Goal: Task Accomplishment & Management: Use online tool/utility

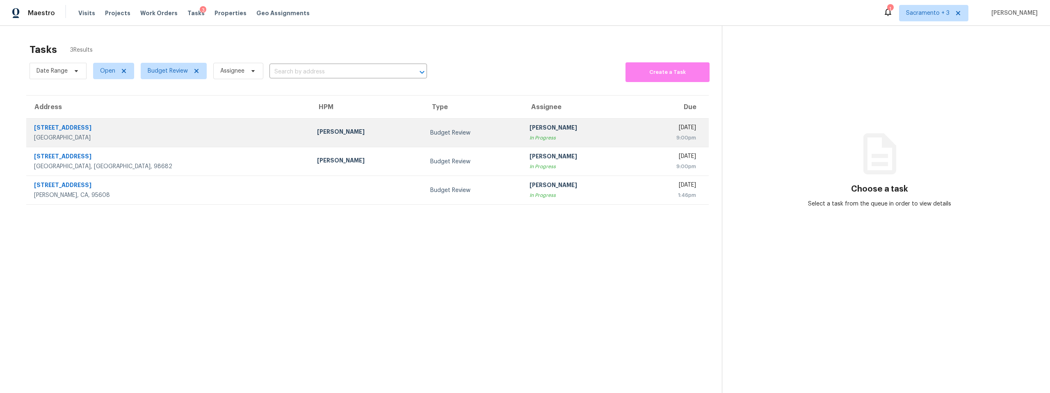
click at [317, 136] on div "Douglass Noblett" at bounding box center [367, 133] width 100 height 10
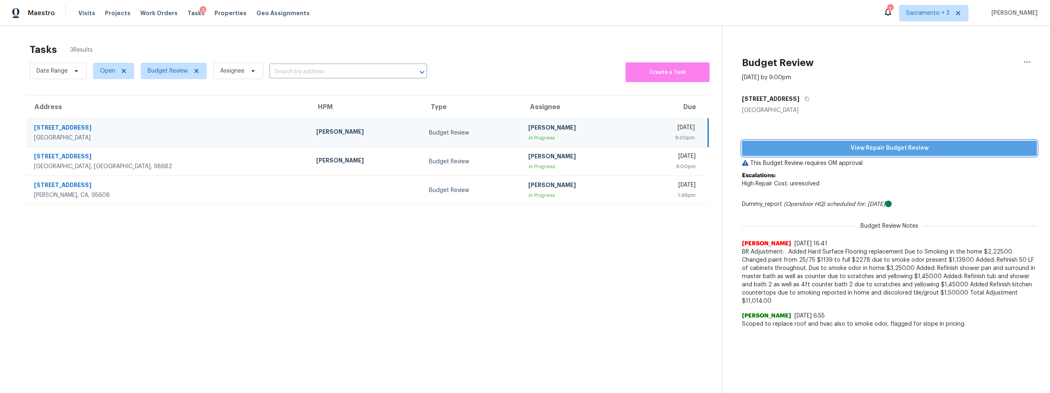
click at [886, 145] on span "View Repair Budget Review" at bounding box center [890, 148] width 282 height 10
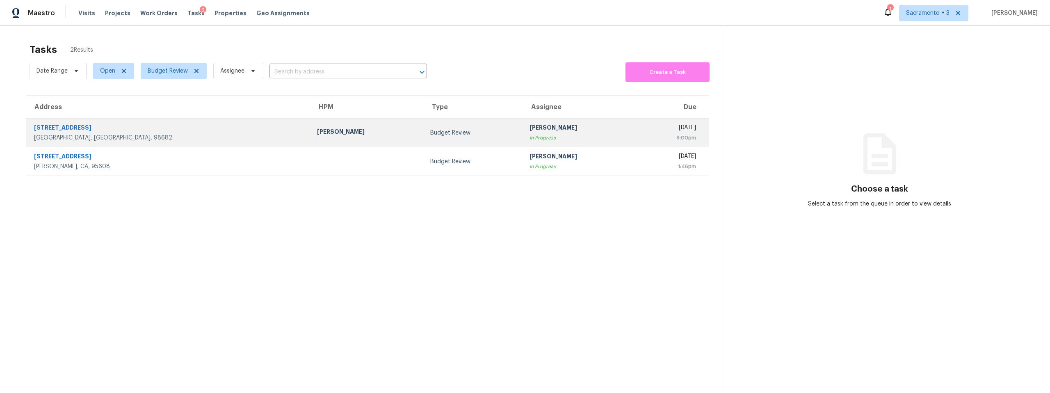
click at [69, 131] on div "[STREET_ADDRESS]" at bounding box center [169, 129] width 270 height 10
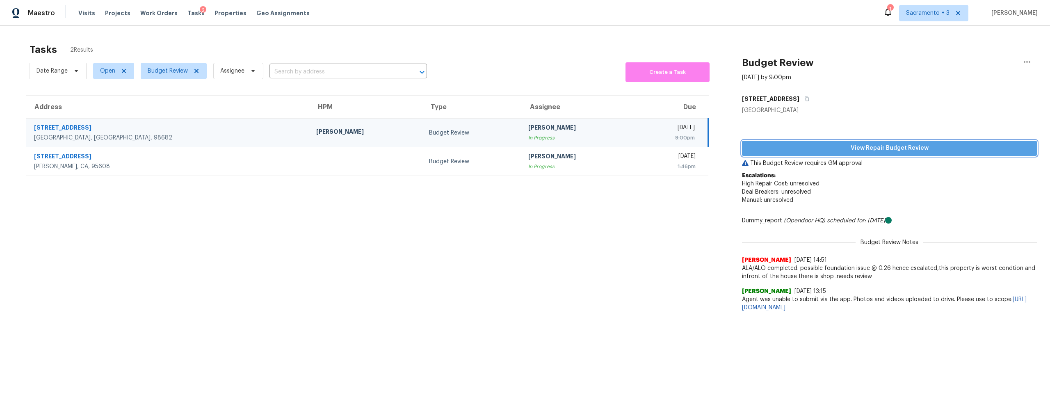
click at [880, 149] on span "View Repair Budget Review" at bounding box center [890, 148] width 282 height 10
